Goal: Unclear

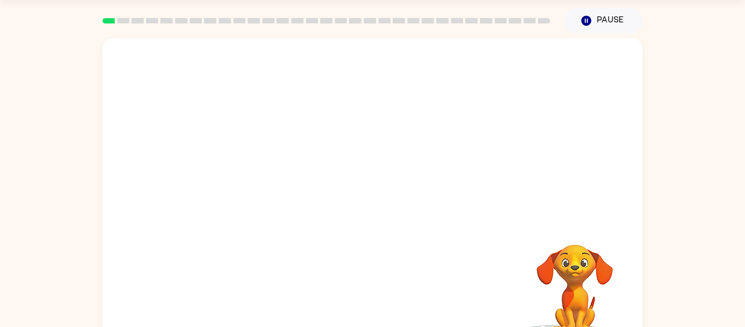
scroll to position [35, 0]
click at [511, 113] on video "Your browser must support playing .mp4 files to use Literably. Please try using…" at bounding box center [373, 128] width 540 height 183
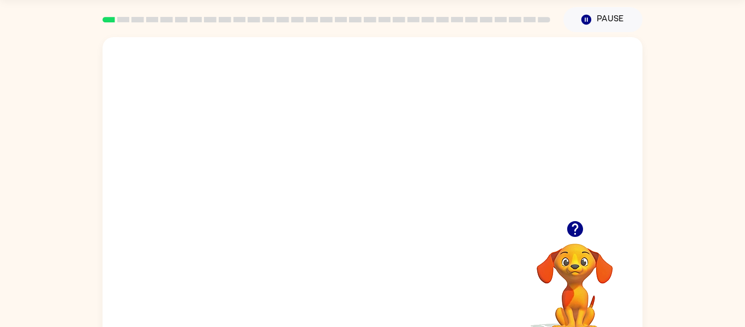
click at [511, 113] on video "Your browser must support playing .mp4 files to use Literably. Please try using…" at bounding box center [373, 128] width 540 height 183
click at [374, 198] on div at bounding box center [373, 198] width 70 height 40
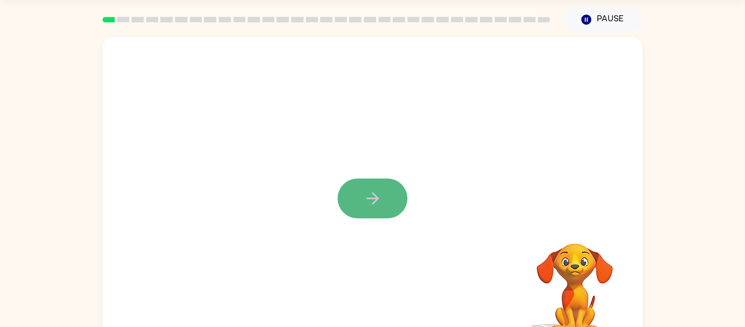
click at [374, 199] on icon "button" at bounding box center [372, 198] width 19 height 19
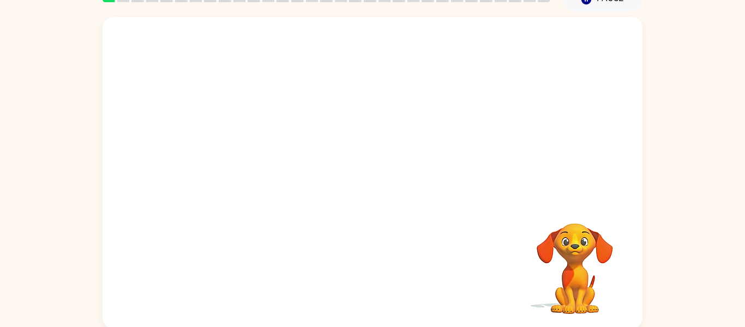
scroll to position [57, 0]
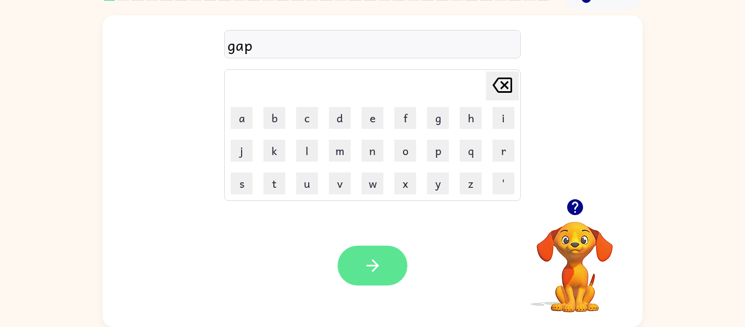
click at [359, 274] on button "button" at bounding box center [373, 265] width 70 height 40
click at [383, 261] on button "button" at bounding box center [373, 265] width 70 height 40
click at [387, 273] on button "button" at bounding box center [373, 265] width 70 height 40
click at [389, 262] on button "button" at bounding box center [373, 265] width 70 height 40
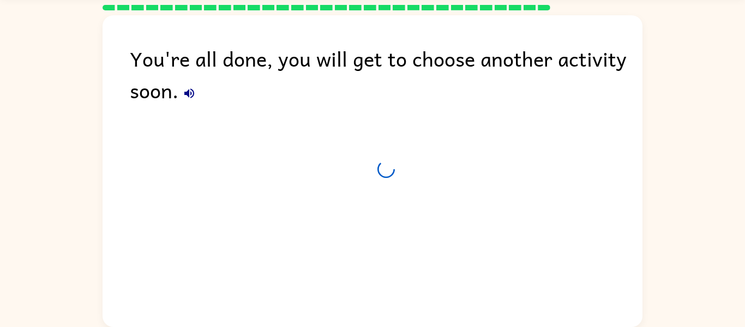
scroll to position [37, 0]
